Goal: Task Accomplishment & Management: Manage account settings

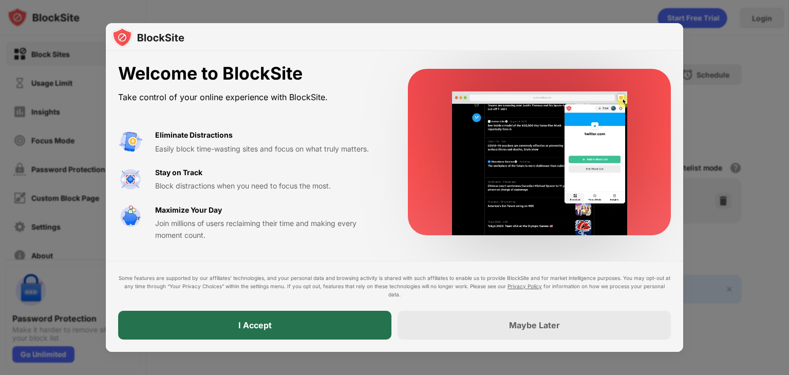
click at [315, 327] on div "I Accept" at bounding box center [254, 325] width 273 height 29
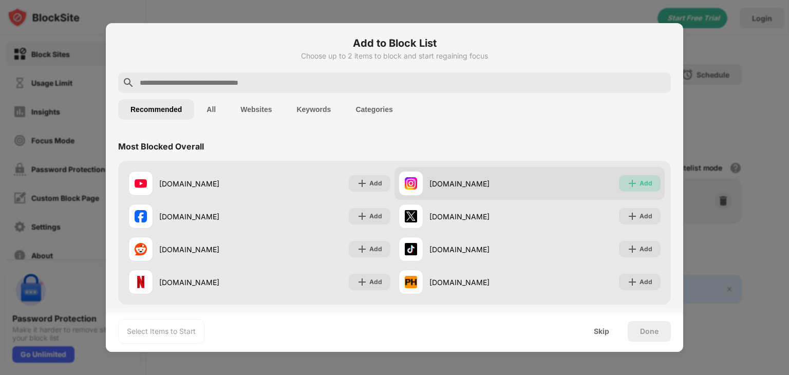
click at [627, 185] on img at bounding box center [632, 183] width 10 height 10
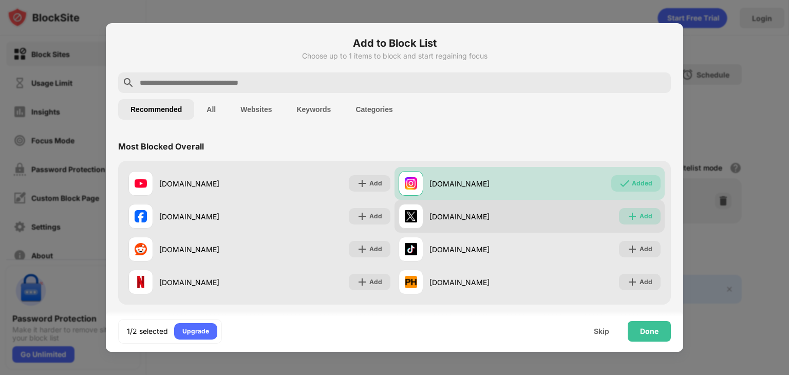
click at [627, 217] on img at bounding box center [632, 216] width 10 height 10
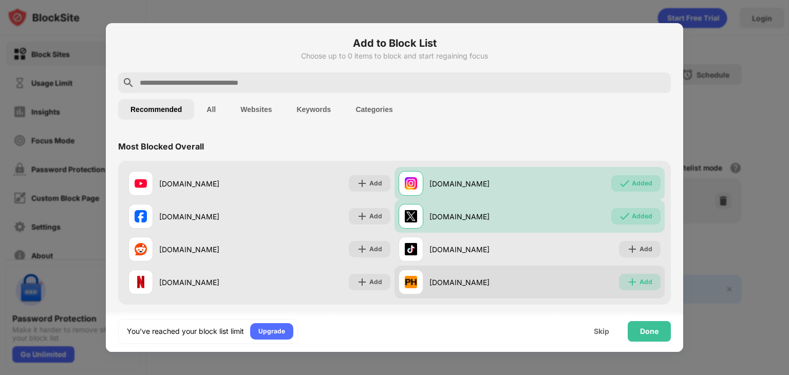
click at [627, 280] on img at bounding box center [632, 282] width 10 height 10
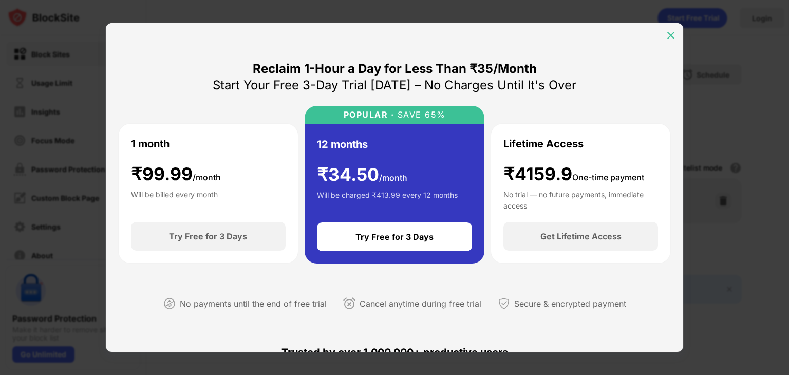
click at [668, 39] on img at bounding box center [670, 35] width 10 height 10
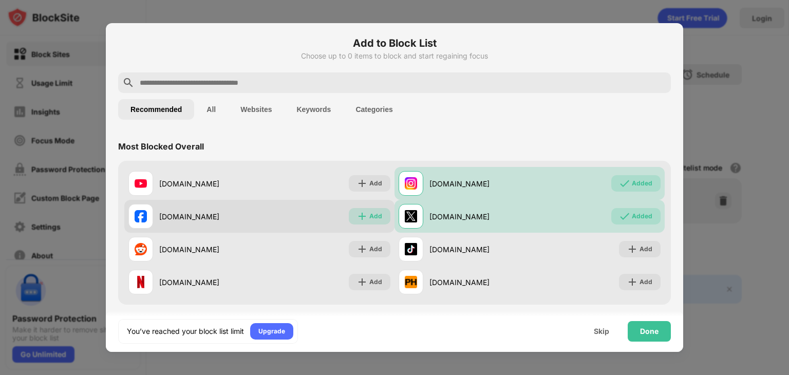
click at [357, 218] on img at bounding box center [362, 216] width 10 height 10
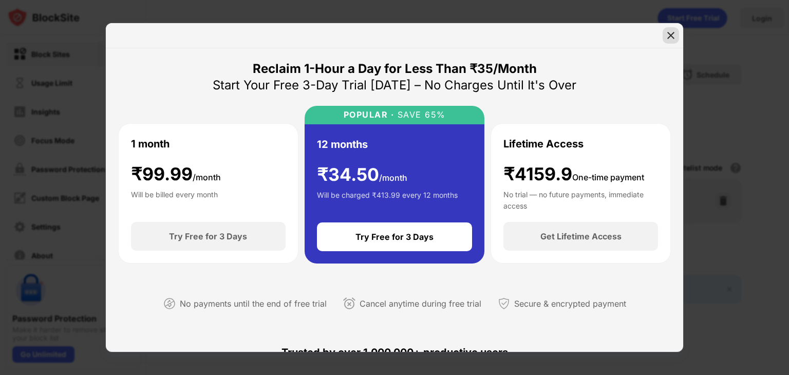
click at [669, 39] on img at bounding box center [670, 35] width 10 height 10
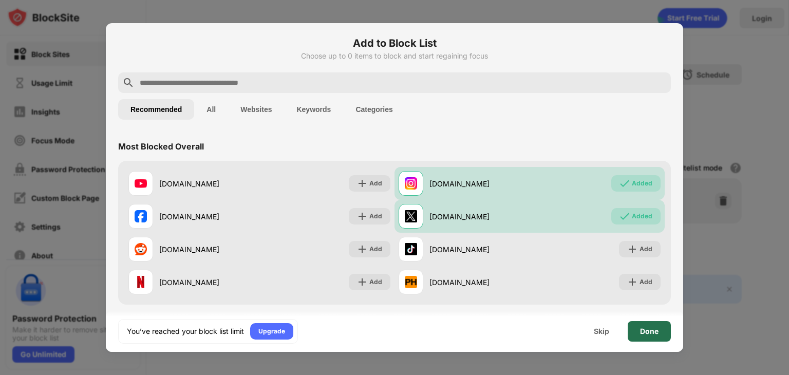
click at [647, 327] on div "Done" at bounding box center [649, 331] width 18 height 8
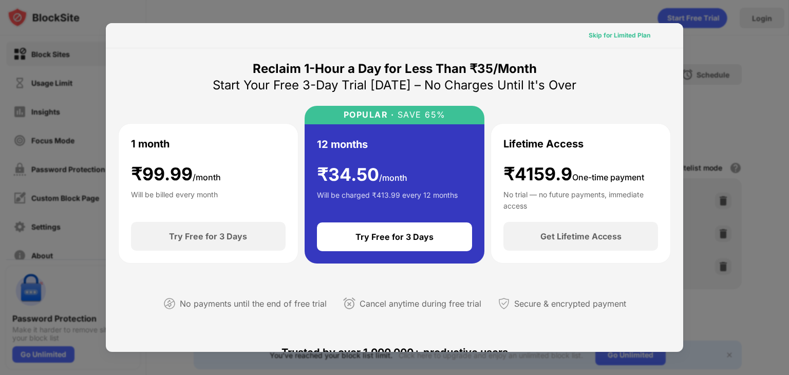
click at [628, 37] on div "Skip for Limited Plan" at bounding box center [619, 35] width 62 height 10
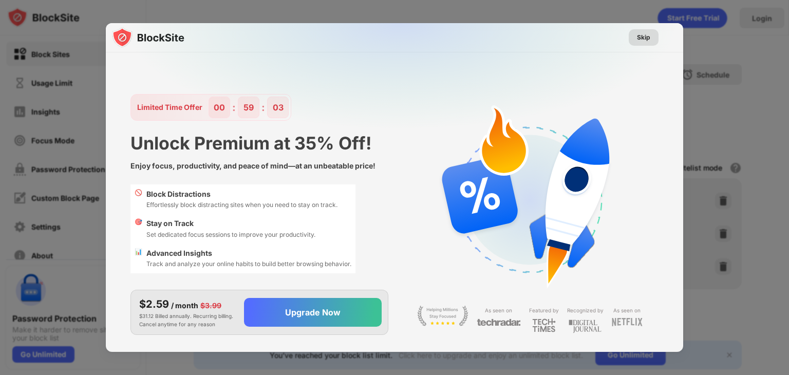
click at [642, 39] on div "Skip" at bounding box center [643, 37] width 13 height 10
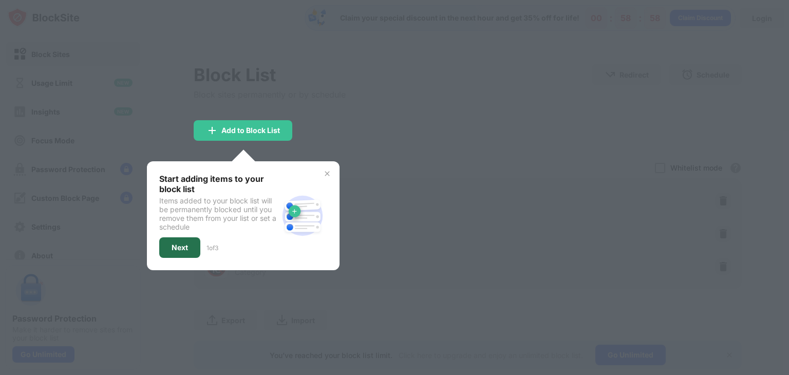
click at [181, 249] on div "Next" at bounding box center [180, 247] width 16 height 8
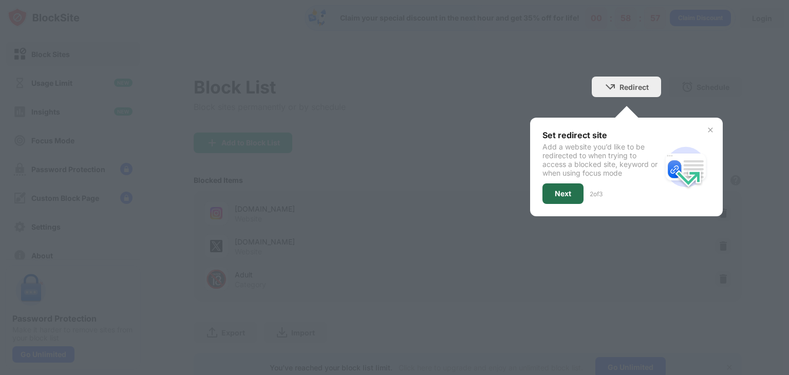
click at [557, 192] on div "Next" at bounding box center [563, 193] width 16 height 8
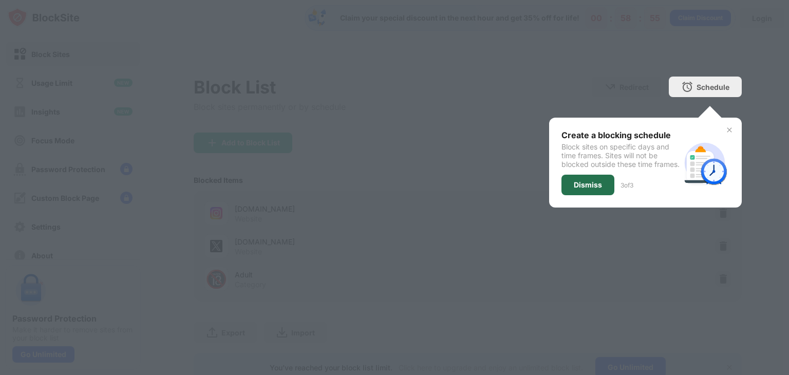
click at [561, 192] on div "Dismiss" at bounding box center [587, 185] width 53 height 21
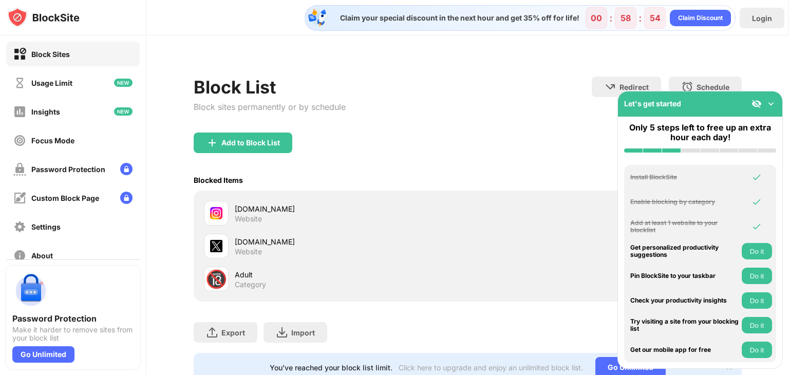
click at [464, 138] on div "Add to Block List" at bounding box center [468, 150] width 548 height 37
click at [772, 104] on img at bounding box center [771, 104] width 10 height 10
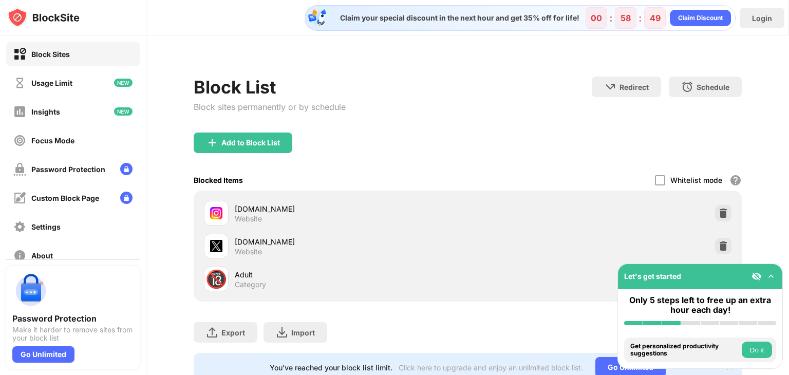
click at [496, 120] on div "Block List Block sites permanently or by schedule Redirect Choose a site to be …" at bounding box center [468, 105] width 548 height 56
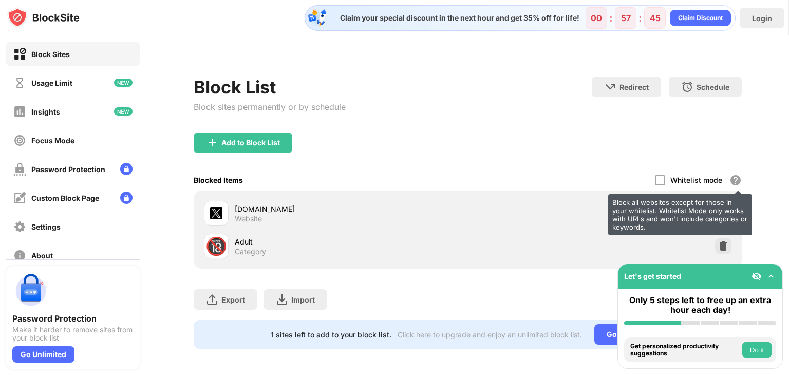
click at [729, 180] on div "Block all websites except for those in your whitelist. Whitelist Mode only work…" at bounding box center [735, 180] width 12 height 12
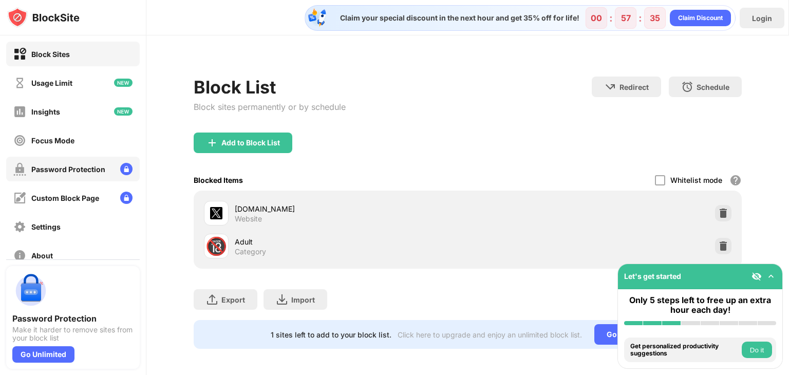
click at [104, 167] on div "Password Protection" at bounding box center [73, 169] width 134 height 25
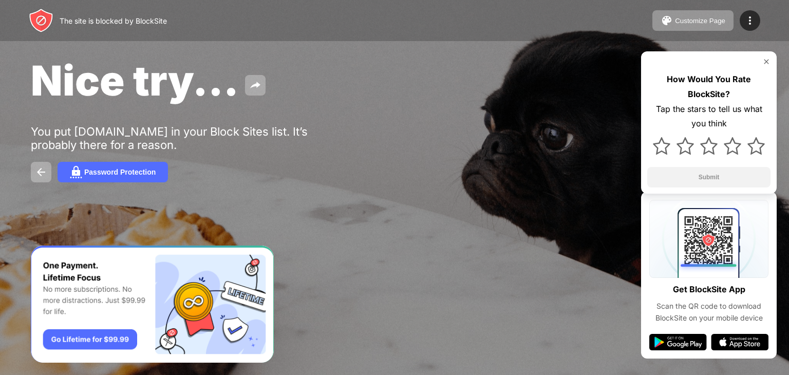
click at [767, 63] on img at bounding box center [766, 62] width 8 height 8
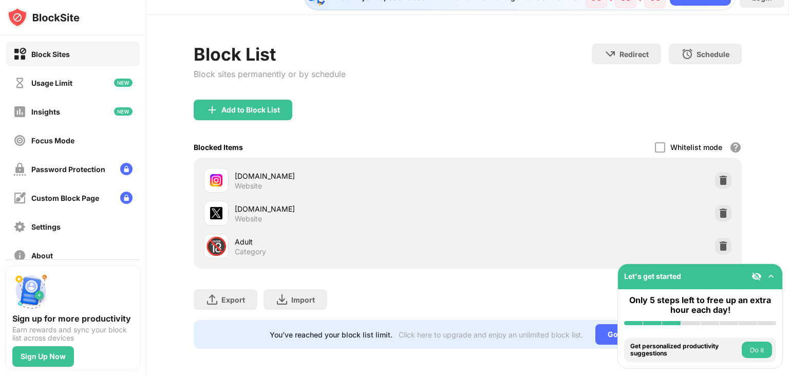
scroll to position [30, 0]
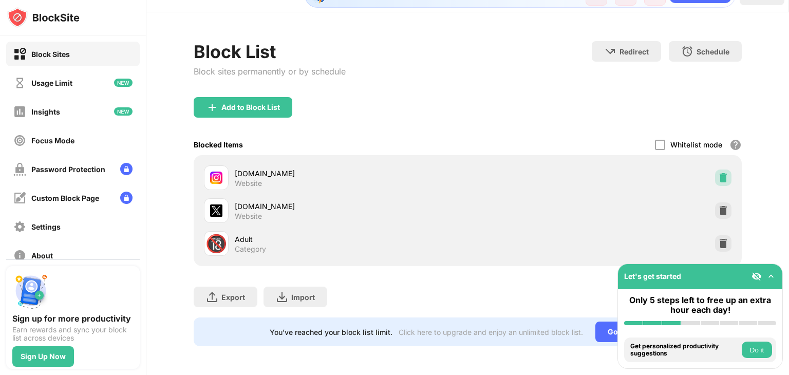
click at [718, 173] on img at bounding box center [723, 178] width 10 height 10
